Goal: Information Seeking & Learning: Learn about a topic

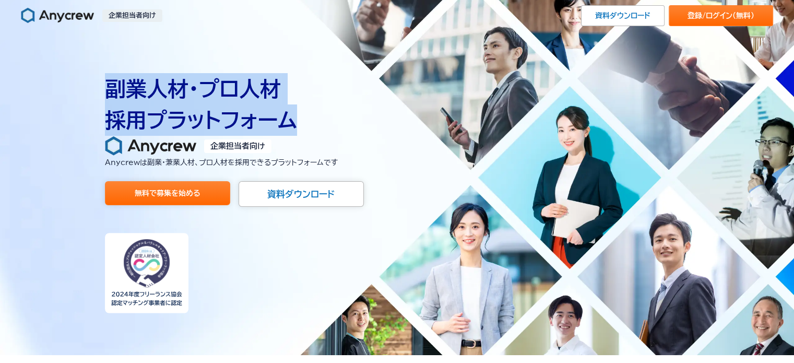
drag, startPoint x: 107, startPoint y: 90, endPoint x: 299, endPoint y: 113, distance: 192.9
click at [299, 113] on h1 "副業人材・プロ人材 採用プラットフォーム" at bounding box center [397, 104] width 585 height 63
copy h1 "副業人材・プロ人材 採用プラットフォーム"
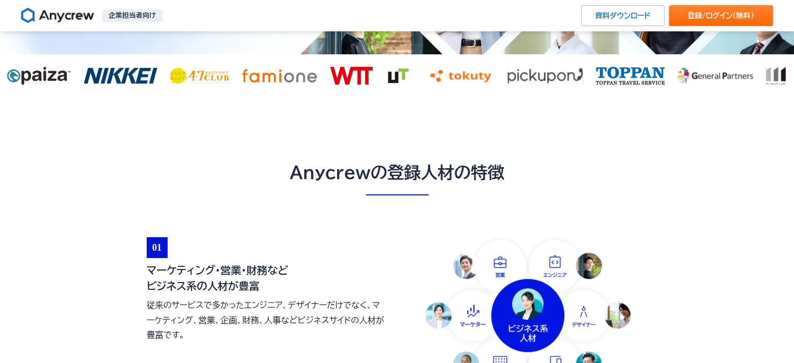
scroll to position [418, 0]
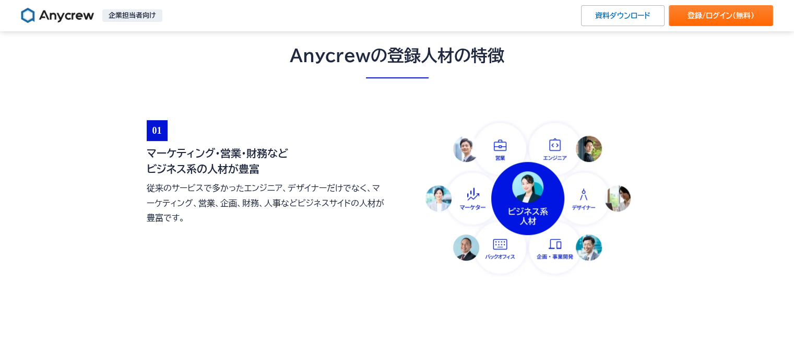
drag, startPoint x: 149, startPoint y: 152, endPoint x: 269, endPoint y: 164, distance: 121.2
click at [269, 164] on h3 "マーケティング・営業・財務など ビジネス系の人材が豊富" at bounding box center [267, 160] width 240 height 31
copy h3 "マーケティング・営業・財務など ビジネス系の人材が豊富"
click at [179, 162] on h3 "マーケティング・営業・財務など ビジネス系の人材が豊富" at bounding box center [267, 160] width 240 height 31
drag, startPoint x: 150, startPoint y: 150, endPoint x: 193, endPoint y: 167, distance: 46.2
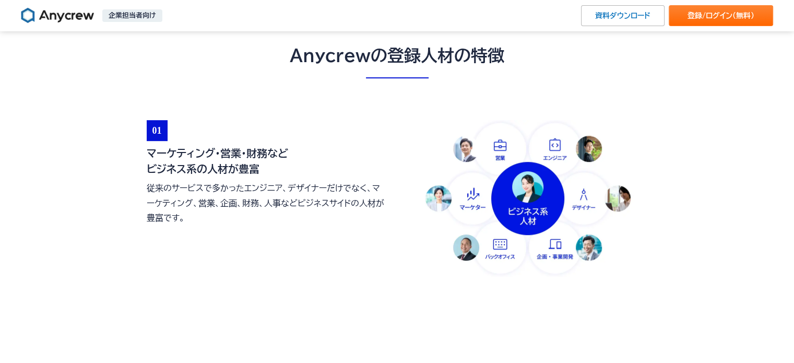
click at [193, 167] on h3 "マーケティング・営業・財務など ビジネス系の人材が豊富" at bounding box center [267, 160] width 240 height 31
copy h3 "マーケティング・営業・財務など ビジネス系"
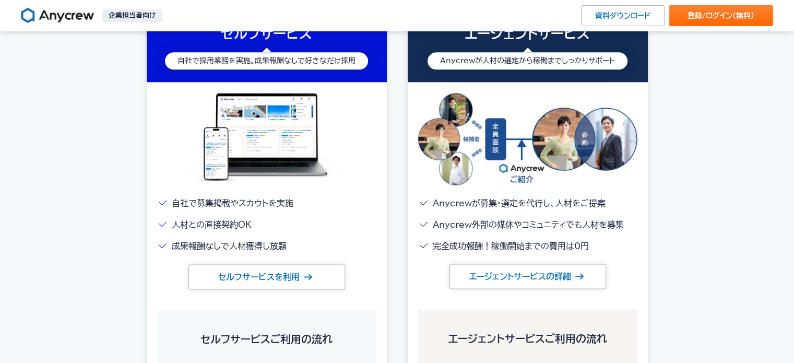
scroll to position [1253, 0]
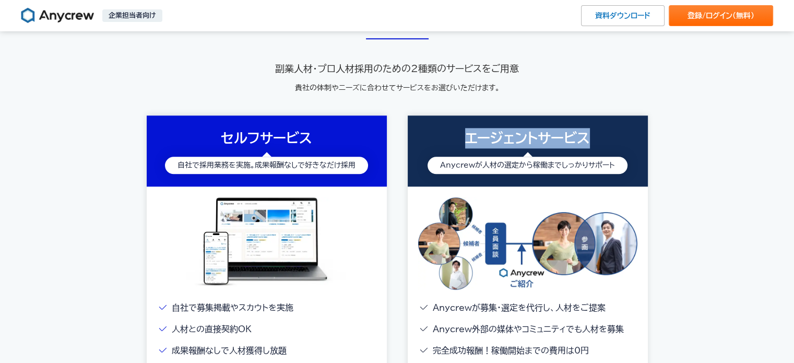
drag, startPoint x: 468, startPoint y: 137, endPoint x: 614, endPoint y: 139, distance: 145.7
click at [614, 139] on h3 "エージェントサービス" at bounding box center [528, 138] width 228 height 20
copy h3 "エージェントサービス"
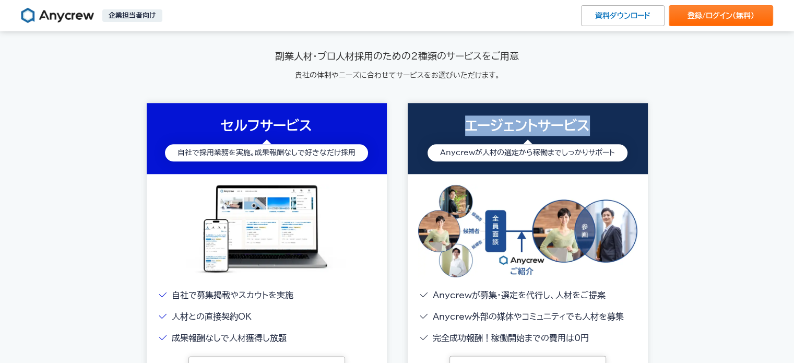
scroll to position [1358, 0]
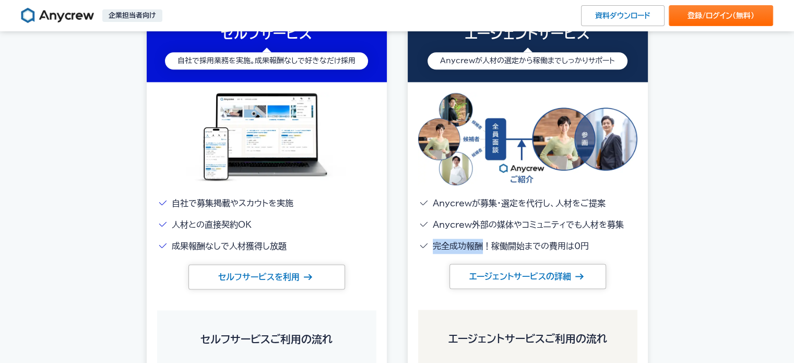
drag, startPoint x: 436, startPoint y: 248, endPoint x: 481, endPoint y: 247, distance: 45.4
click at [481, 247] on li "完全成功報酬！稼働開始までの費用は0円" at bounding box center [527, 246] width 219 height 15
copy li "完全成功報酬"
drag, startPoint x: 171, startPoint y: 246, endPoint x: 222, endPoint y: 244, distance: 50.7
click at [222, 244] on li "成果報酬なしで人材獲得し放題" at bounding box center [266, 246] width 219 height 15
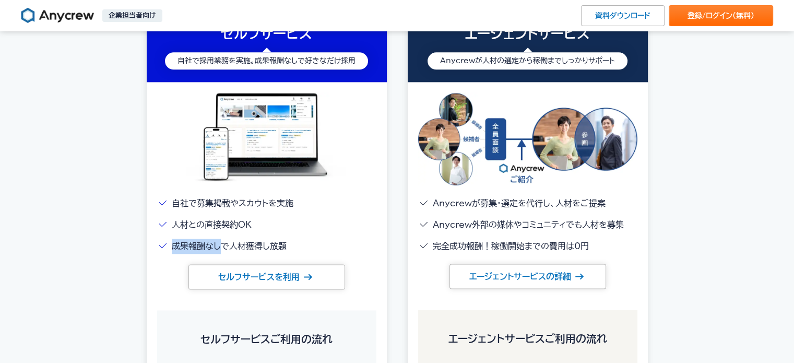
copy li "成果報酬なし"
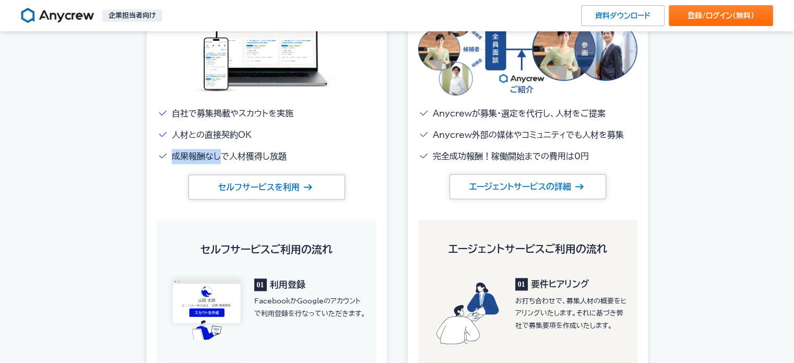
scroll to position [1566, 0]
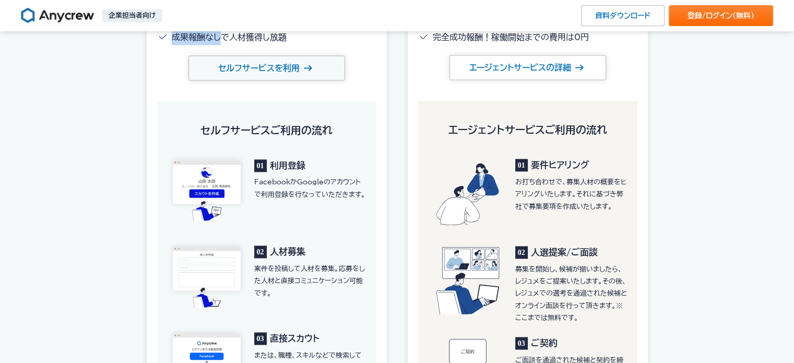
click at [303, 77] on link "セルフサービスを利用" at bounding box center [267, 67] width 157 height 25
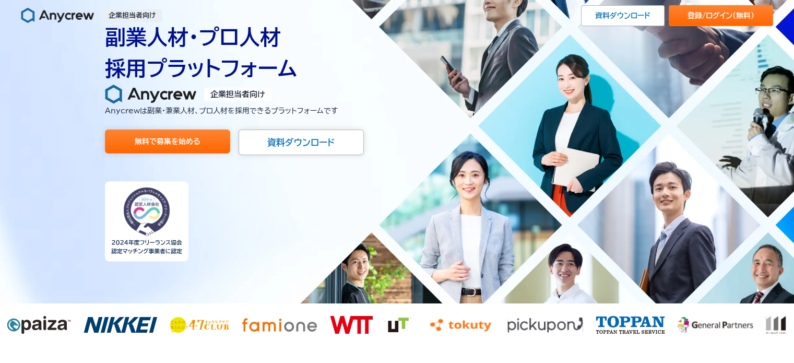
scroll to position [0, 0]
